Goal: Information Seeking & Learning: Check status

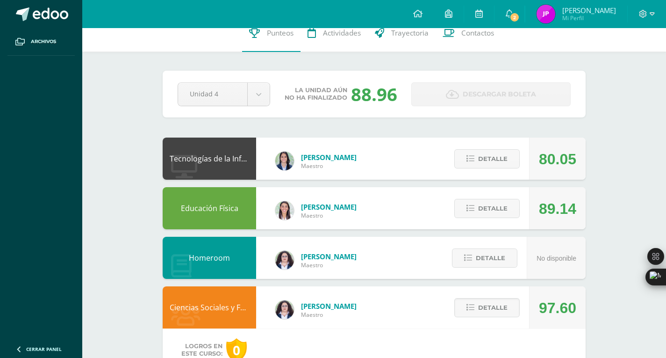
scroll to position [11, 0]
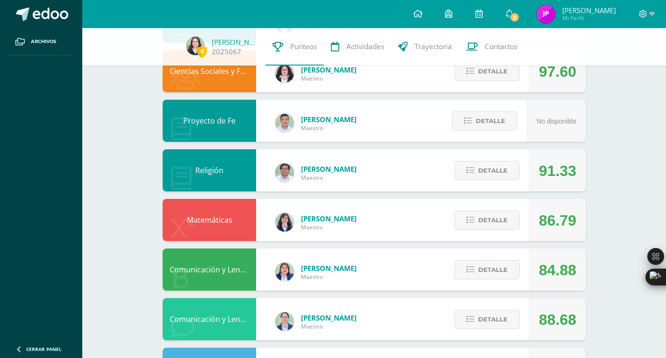
scroll to position [250, 0]
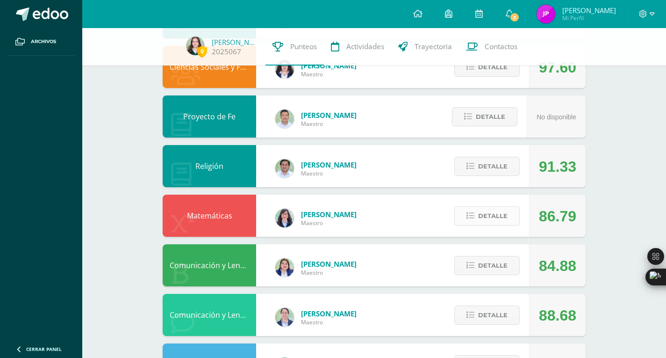
click at [489, 213] on span "Detalle" at bounding box center [492, 215] width 29 height 17
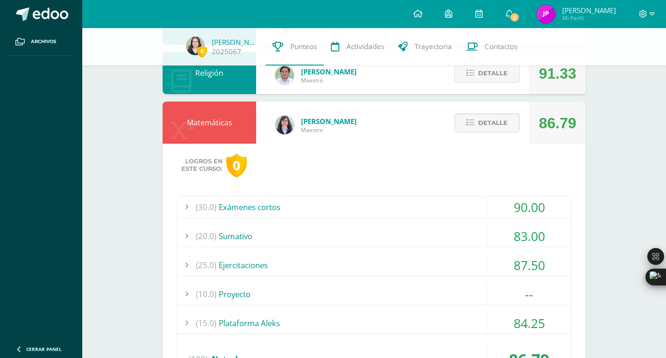
scroll to position [365, 0]
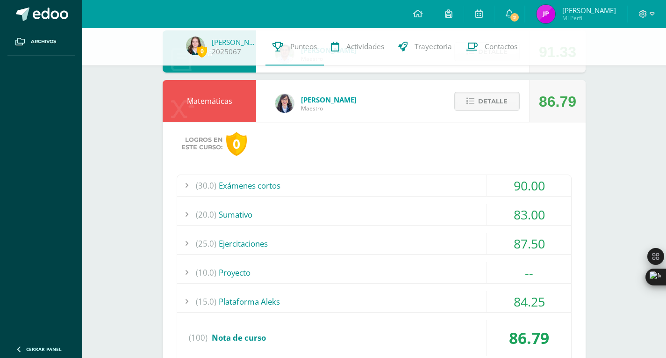
click at [237, 220] on div "(20.0) Sumativo" at bounding box center [374, 214] width 394 height 21
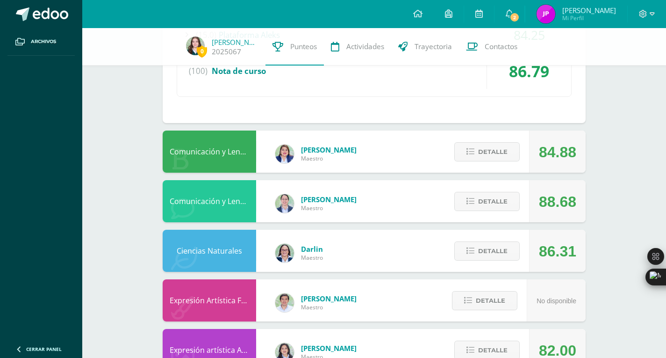
scroll to position [653, 0]
click at [501, 157] on span "Detalle" at bounding box center [492, 152] width 29 height 17
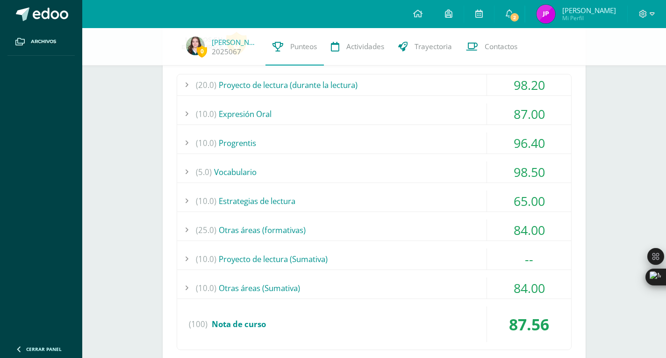
scroll to position [815, 0]
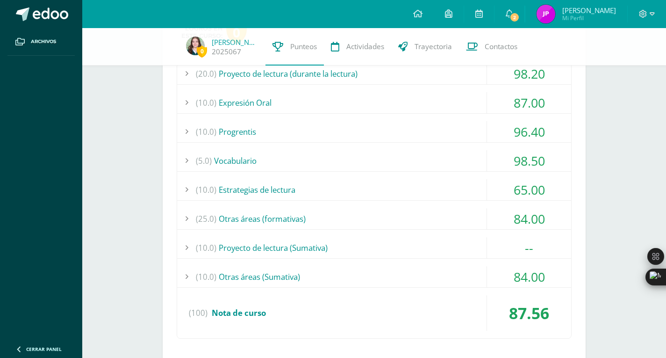
click at [256, 218] on div "(25.0) Otras áreas (formativas)" at bounding box center [374, 218] width 394 height 21
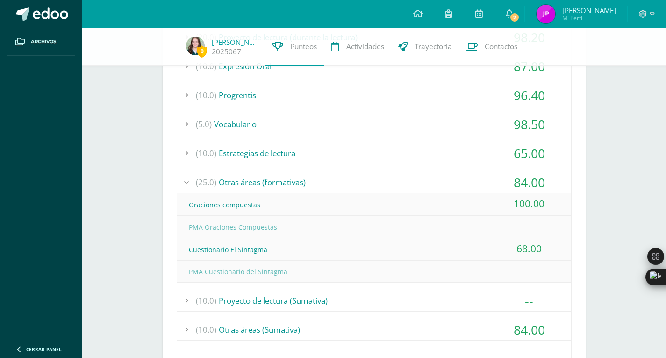
scroll to position [830, 0]
click at [308, 250] on div "Cuestionario El Sintagma" at bounding box center [374, 249] width 394 height 21
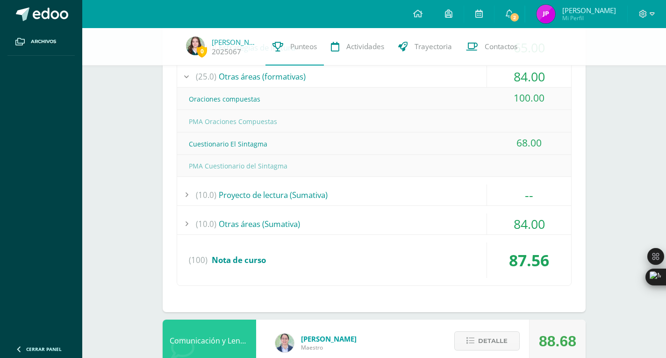
scroll to position [991, 0]
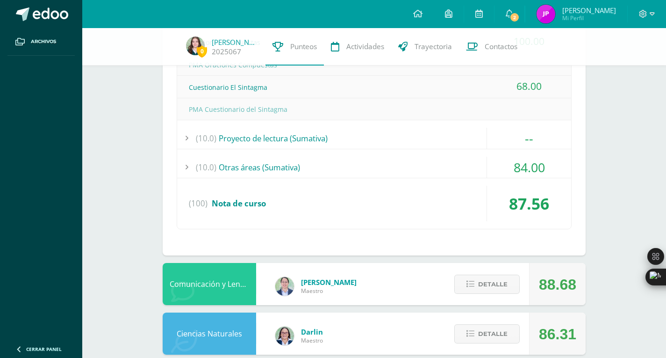
click at [334, 196] on div "(100) Nota de curso" at bounding box center [374, 204] width 394 height 36
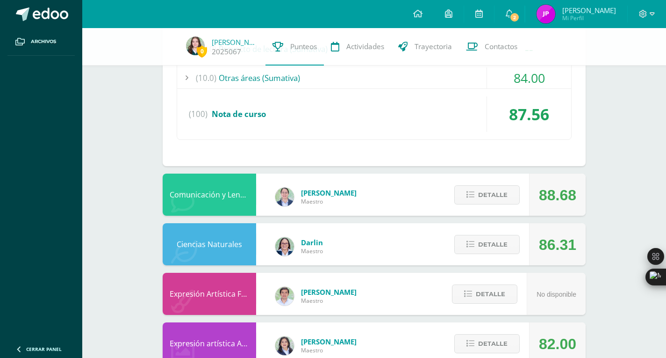
click at [298, 80] on div "(10.0) Otras áreas (Sumativa)" at bounding box center [374, 77] width 394 height 21
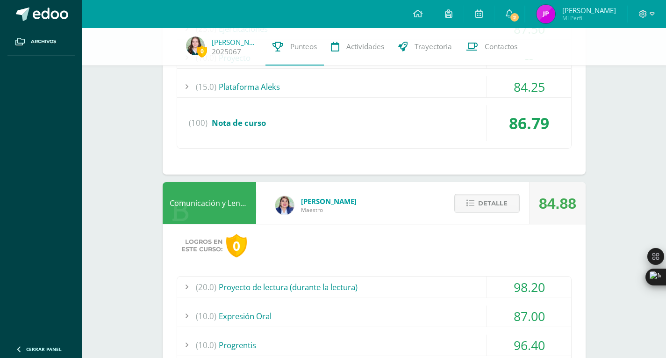
scroll to position [573, 0]
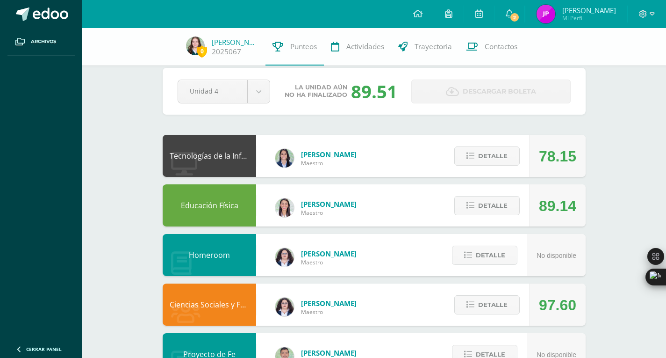
scroll to position [16, 0]
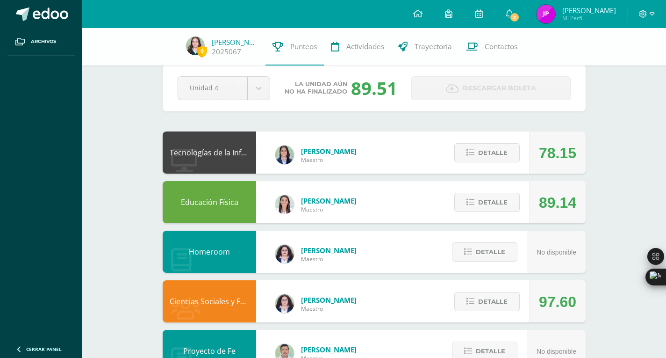
drag, startPoint x: 351, startPoint y: 93, endPoint x: 399, endPoint y: 99, distance: 48.6
click at [399, 99] on div "La unidad aún no ha finalizado 89.51" at bounding box center [341, 88] width 126 height 24
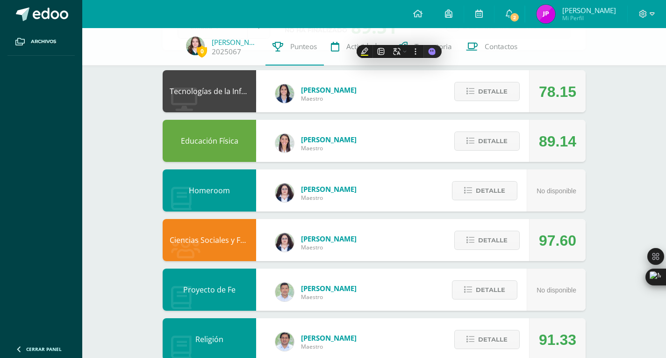
scroll to position [78, 0]
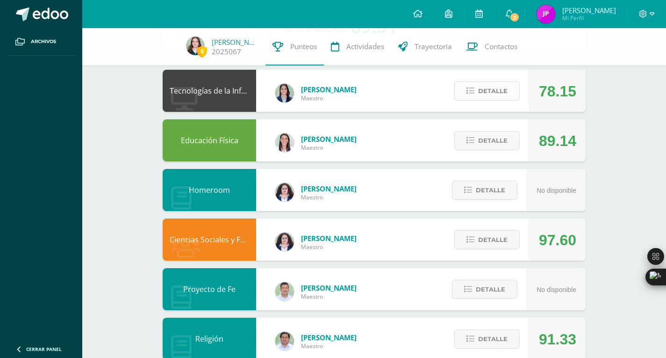
click at [502, 95] on span "Detalle" at bounding box center [492, 90] width 29 height 17
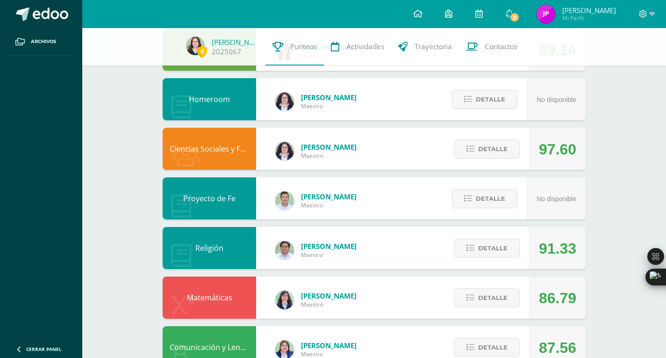
scroll to position [378, 0]
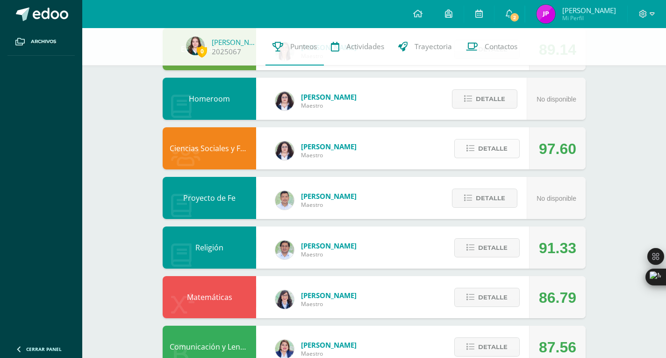
click at [478, 147] on button "Detalle" at bounding box center [487, 148] width 65 height 19
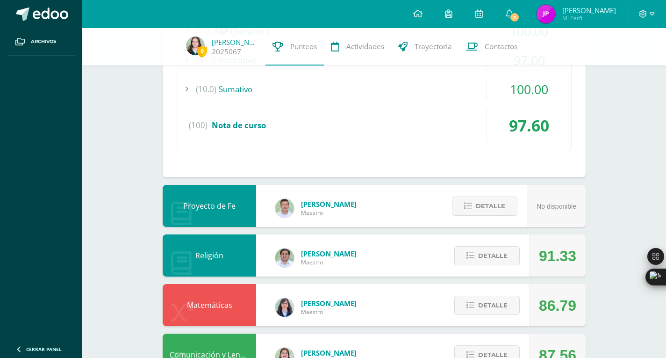
scroll to position [662, 0]
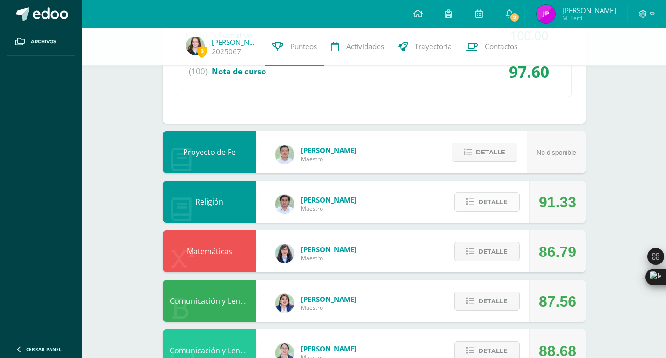
click at [482, 204] on span "Detalle" at bounding box center [492, 201] width 29 height 17
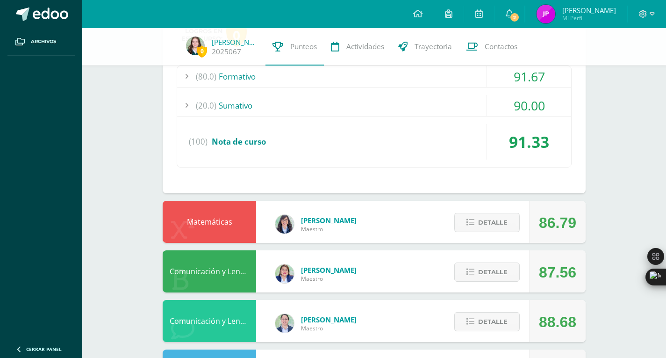
scroll to position [914, 0]
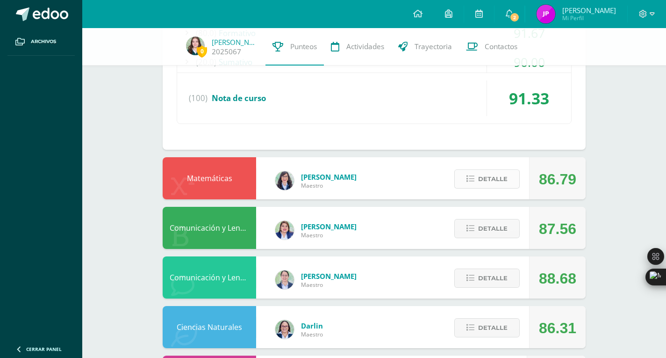
click at [476, 181] on button "Detalle" at bounding box center [487, 178] width 65 height 19
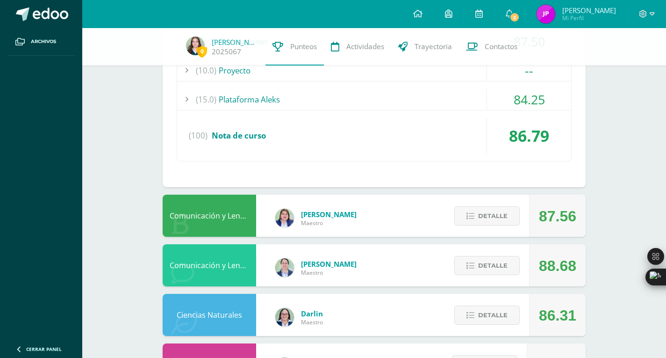
scroll to position [1195, 0]
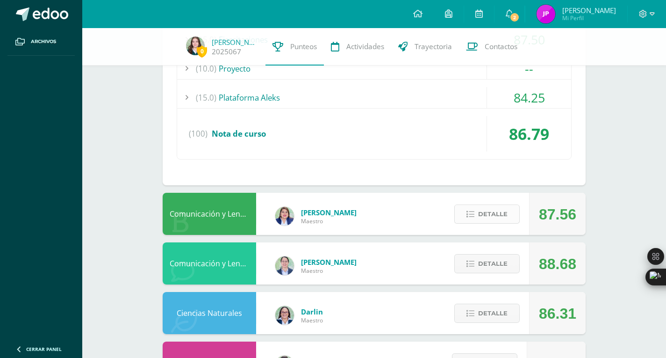
click at [463, 211] on button "Detalle" at bounding box center [487, 213] width 65 height 19
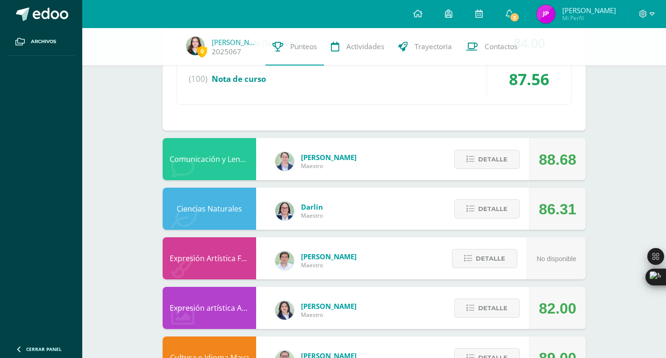
scroll to position [1654, 0]
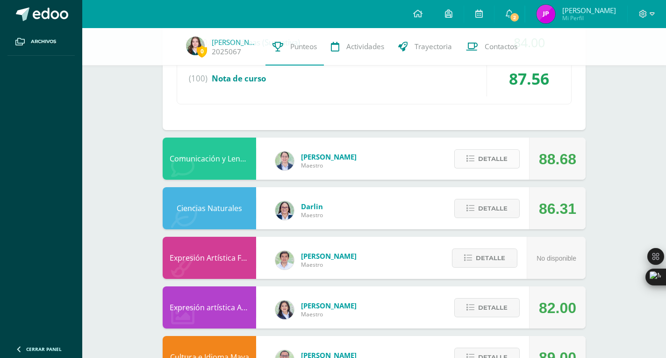
click at [485, 159] on span "Detalle" at bounding box center [492, 158] width 29 height 17
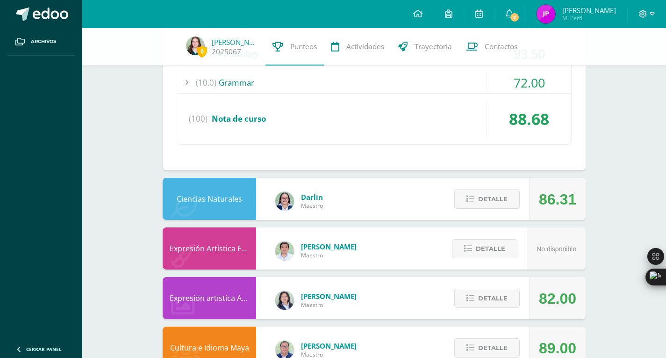
scroll to position [2047, 0]
click at [475, 202] on icon at bounding box center [471, 199] width 8 height 8
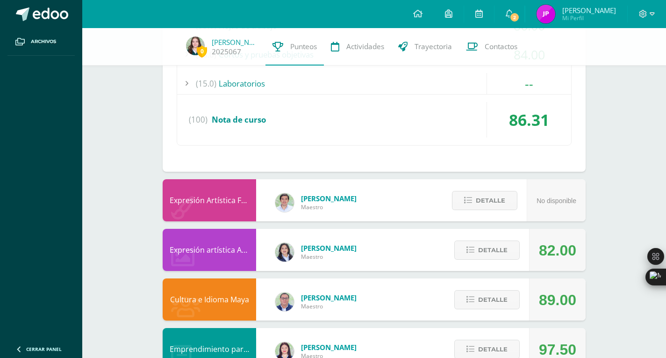
scroll to position [2391, 0]
click at [482, 254] on span "Detalle" at bounding box center [492, 249] width 29 height 17
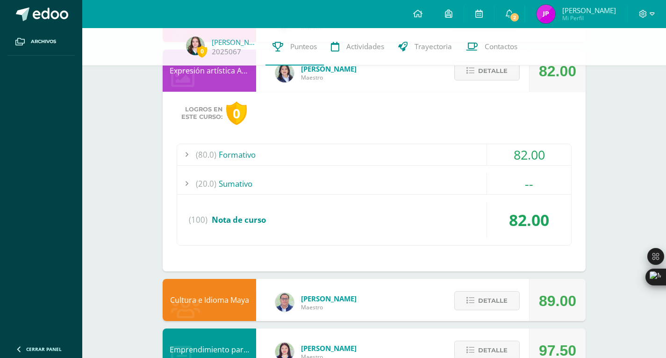
scroll to position [2621, 0]
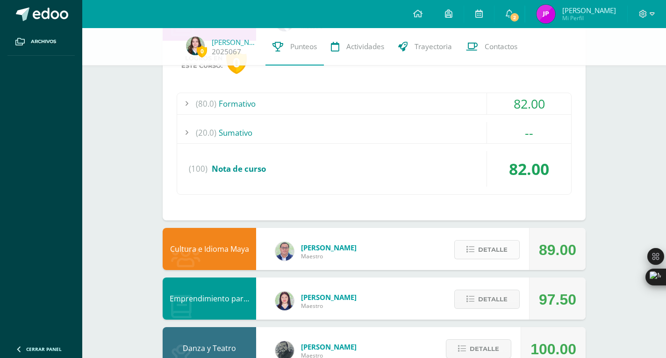
click at [490, 252] on span "Detalle" at bounding box center [492, 249] width 29 height 17
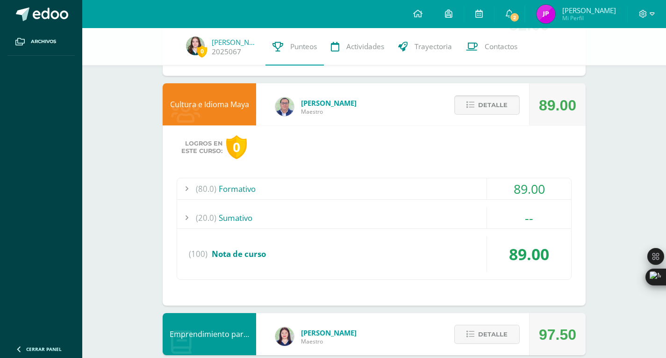
scroll to position [2831, 0]
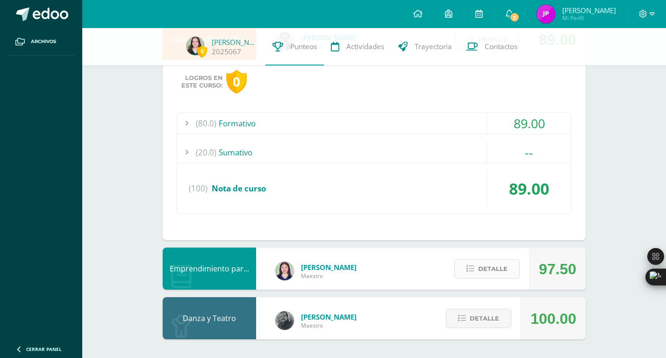
click at [487, 262] on span "Detalle" at bounding box center [492, 268] width 29 height 17
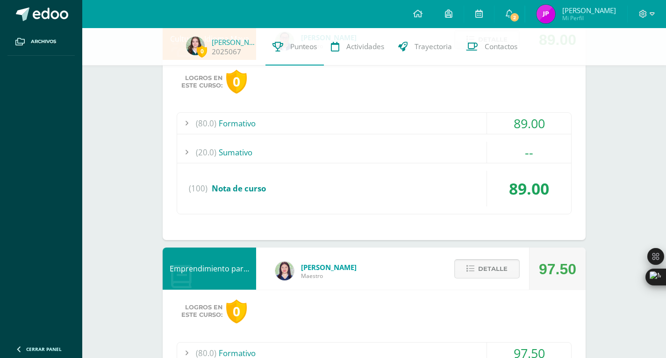
scroll to position [3011, 0]
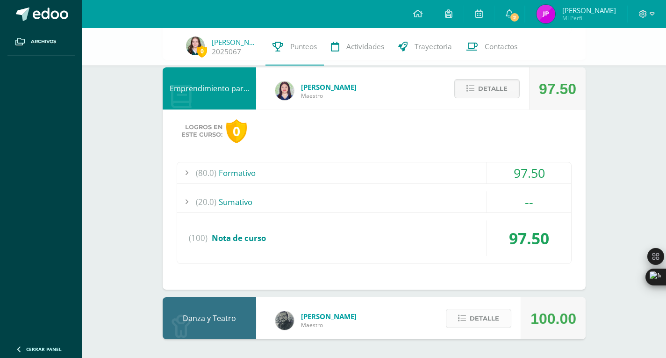
click at [476, 315] on span "Detalle" at bounding box center [484, 318] width 29 height 17
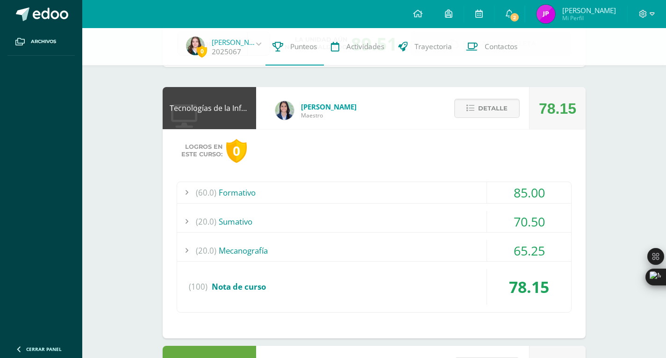
scroll to position [0, 0]
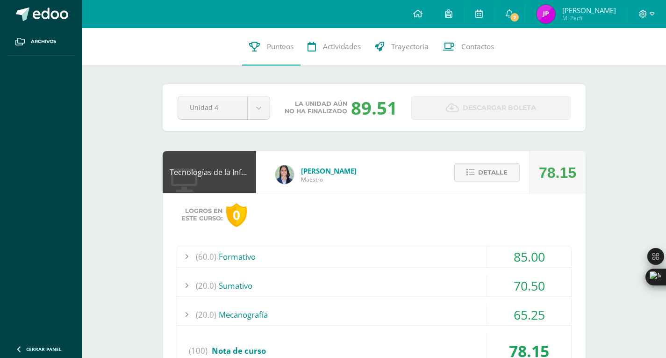
click at [498, 175] on span "Detalle" at bounding box center [492, 172] width 29 height 17
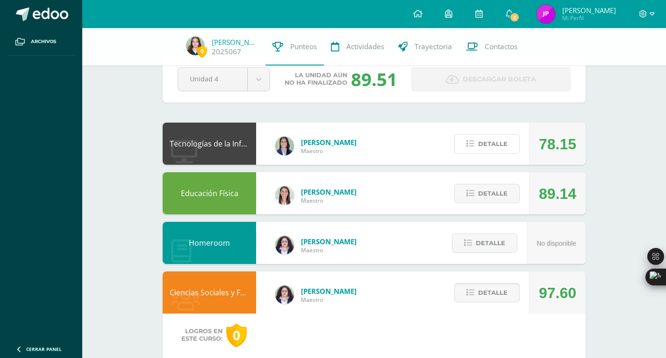
scroll to position [26, 0]
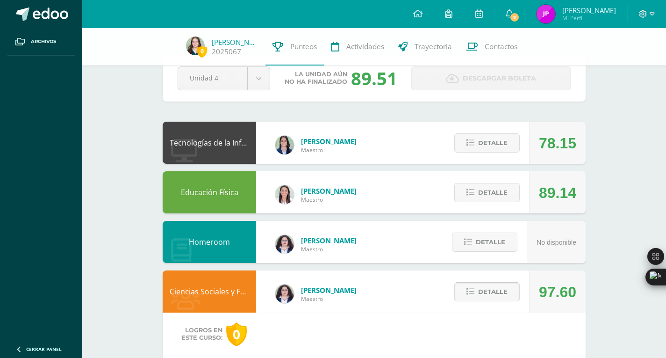
click at [494, 293] on span "Detalle" at bounding box center [492, 291] width 29 height 17
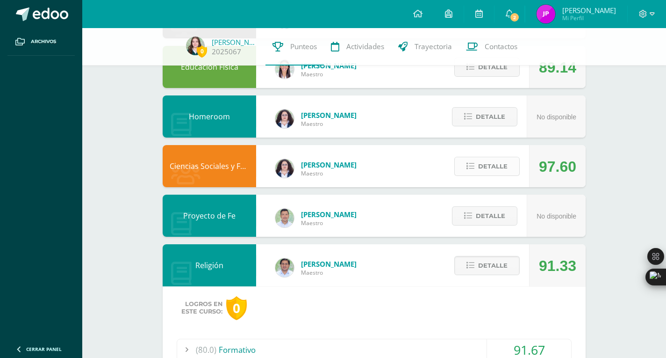
scroll to position [152, 0]
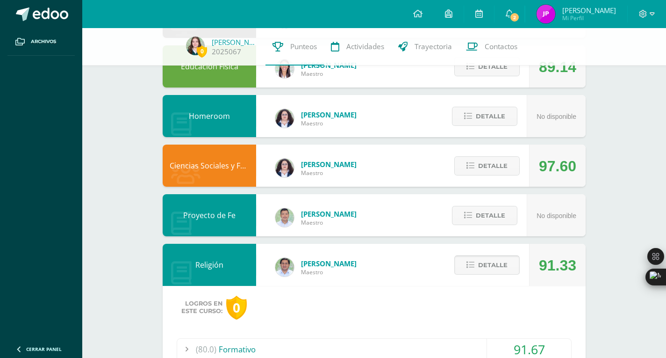
click at [488, 268] on span "Detalle" at bounding box center [492, 264] width 29 height 17
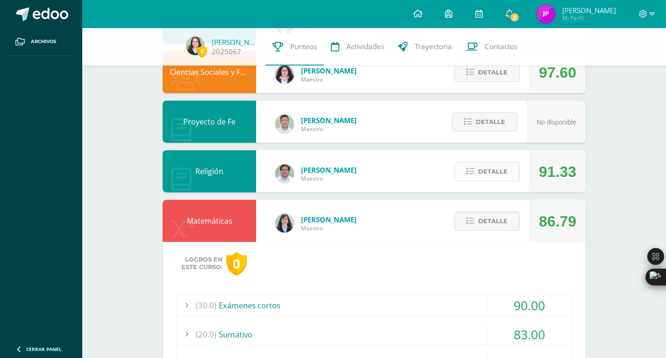
scroll to position [246, 0]
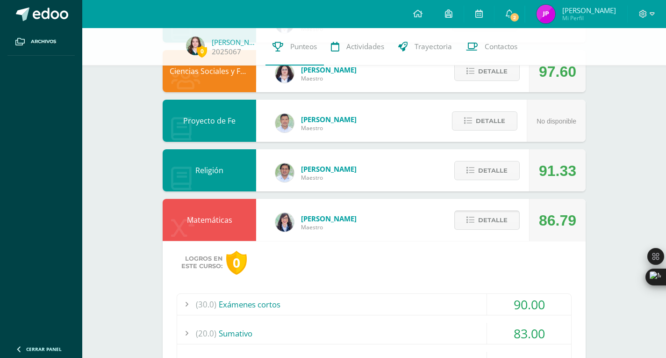
click at [491, 217] on span "Detalle" at bounding box center [492, 219] width 29 height 17
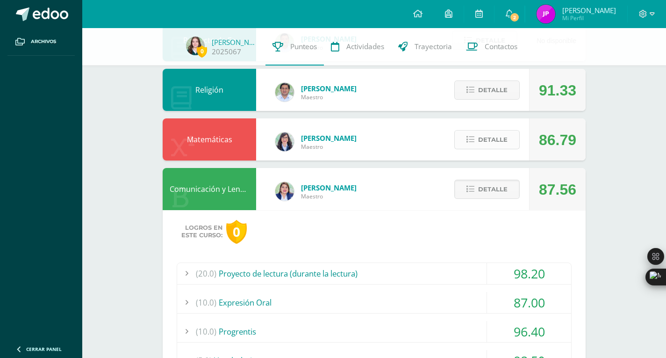
scroll to position [330, 0]
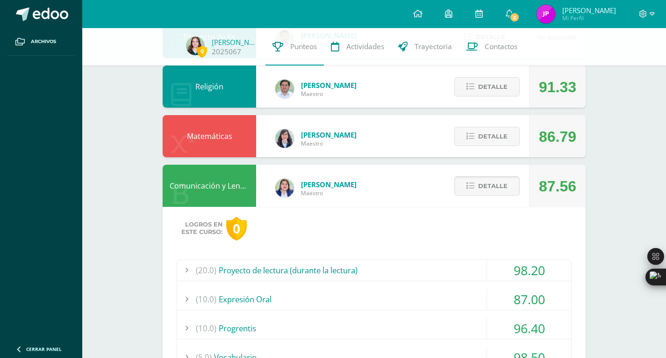
click at [479, 192] on span "Detalle" at bounding box center [492, 185] width 29 height 17
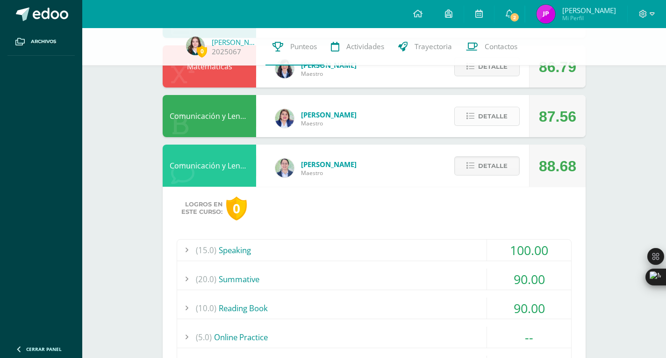
scroll to position [400, 0]
click at [479, 174] on span "Detalle" at bounding box center [492, 165] width 29 height 17
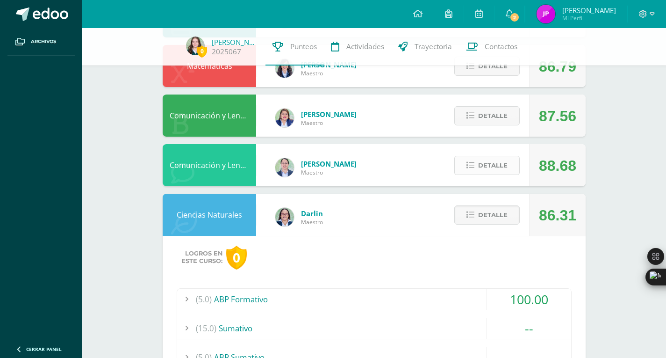
scroll to position [429, 0]
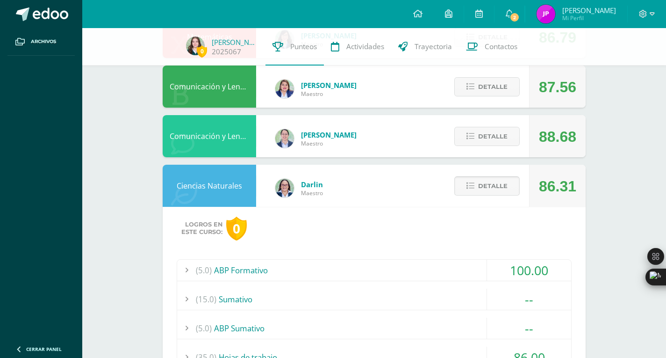
click at [479, 180] on span "Detalle" at bounding box center [492, 185] width 29 height 17
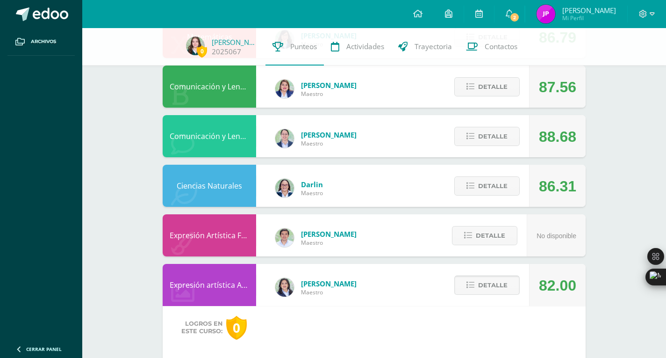
click at [477, 286] on button "Detalle" at bounding box center [487, 284] width 65 height 19
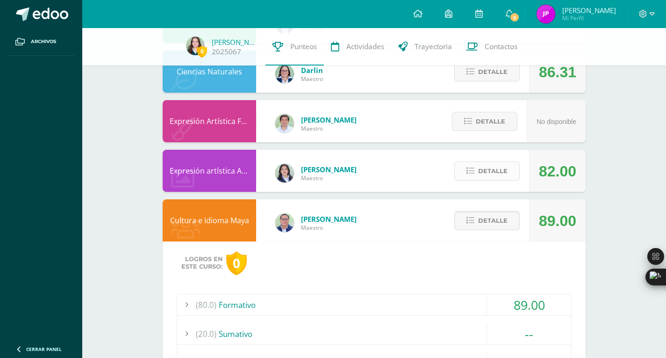
scroll to position [543, 0]
click at [484, 224] on span "Detalle" at bounding box center [492, 219] width 29 height 17
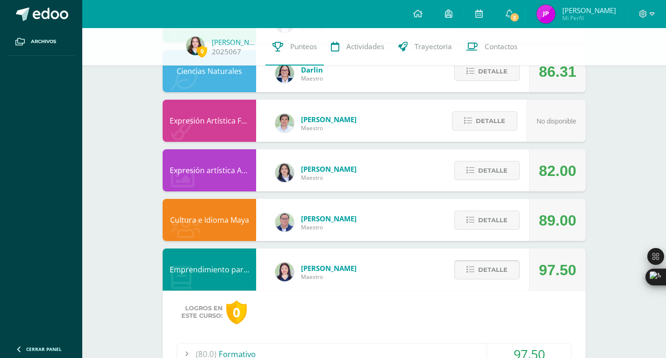
click at [500, 275] on span "Detalle" at bounding box center [492, 269] width 29 height 17
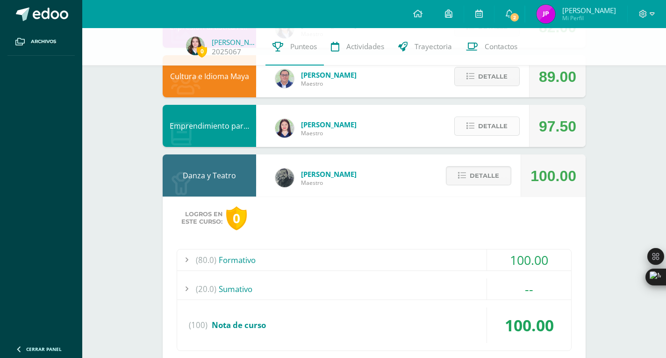
scroll to position [689, 0]
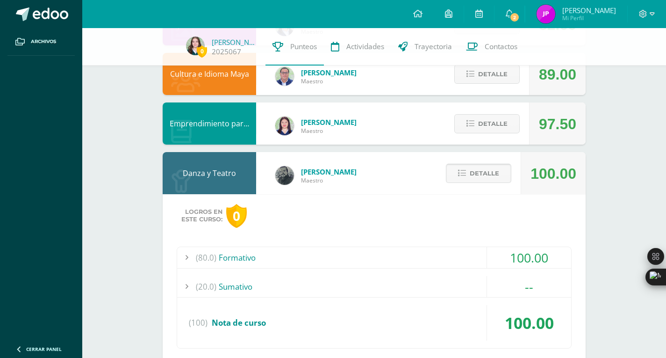
click at [472, 178] on span "Detalle" at bounding box center [484, 173] width 29 height 17
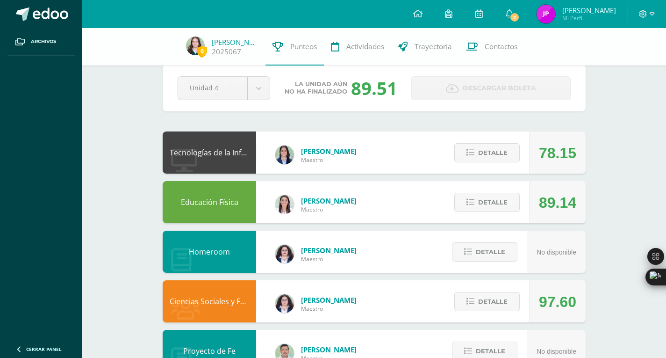
scroll to position [0, 0]
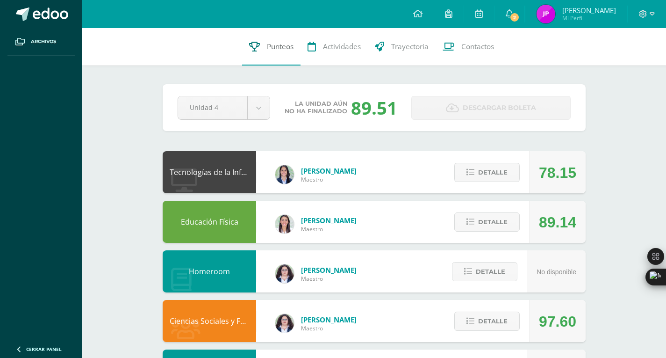
click at [275, 50] on span "Punteos" at bounding box center [280, 47] width 27 height 10
click at [567, 11] on span "[PERSON_NAME] Mi Perfil" at bounding box center [576, 14] width 83 height 19
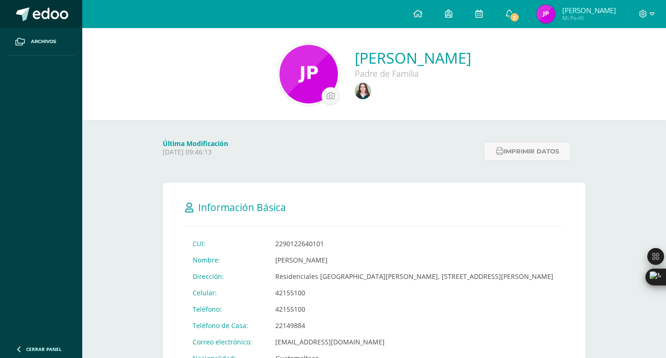
click at [52, 11] on span at bounding box center [51, 14] width 36 height 14
